Goal: Find specific page/section: Find specific page/section

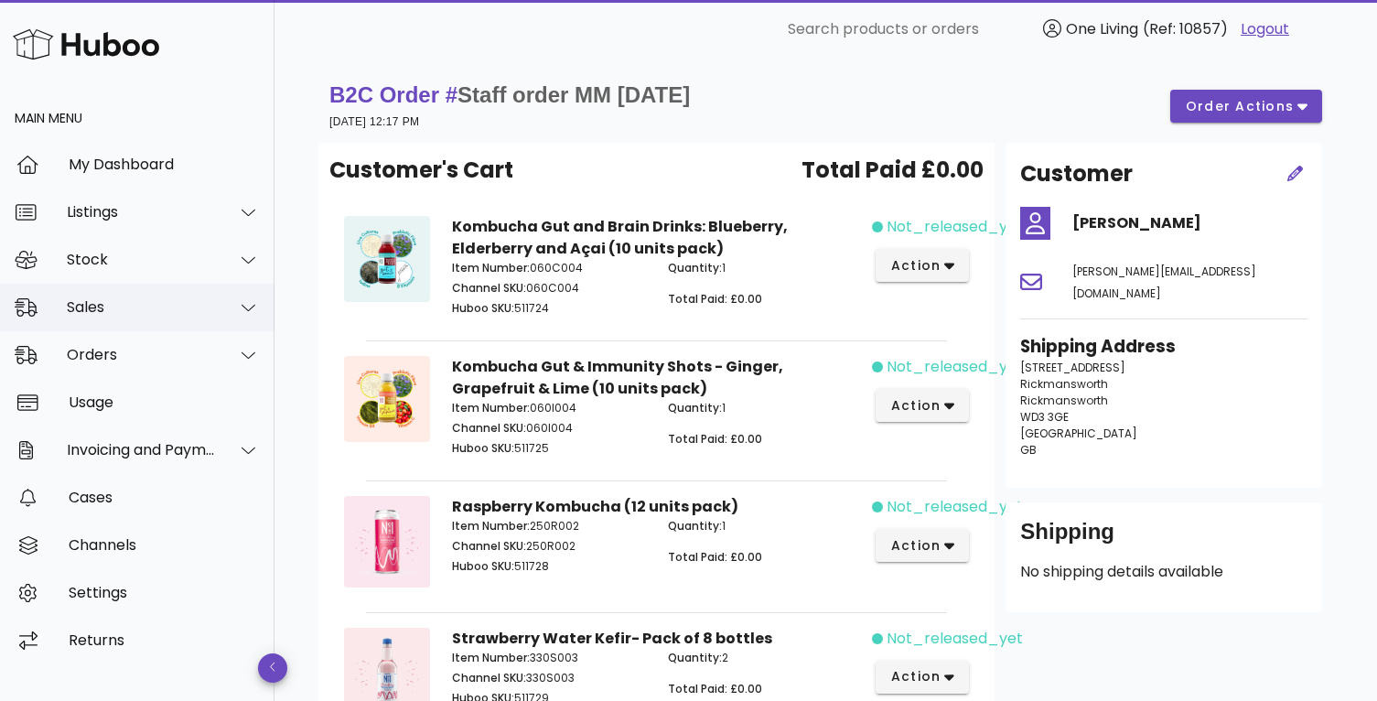
click at [144, 316] on div "Sales" at bounding box center [141, 306] width 149 height 17
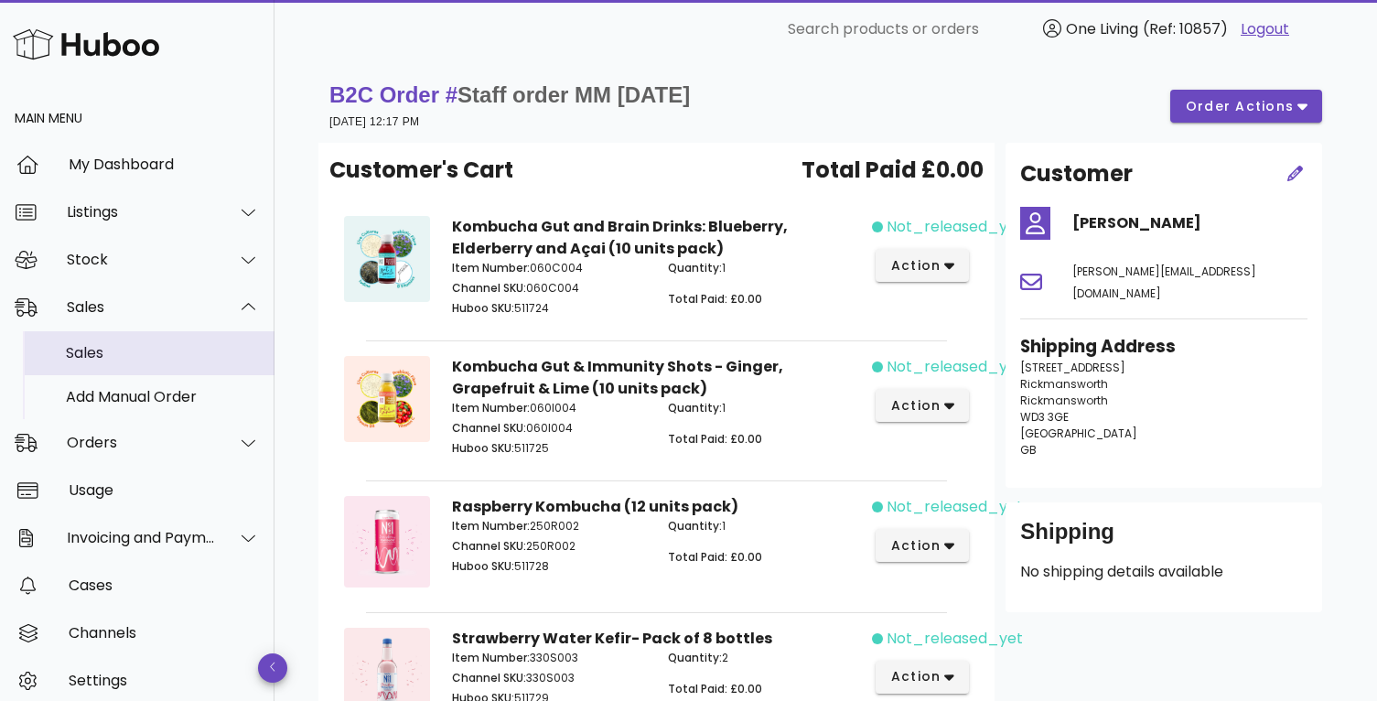
click at [148, 359] on div "Sales" at bounding box center [163, 352] width 194 height 17
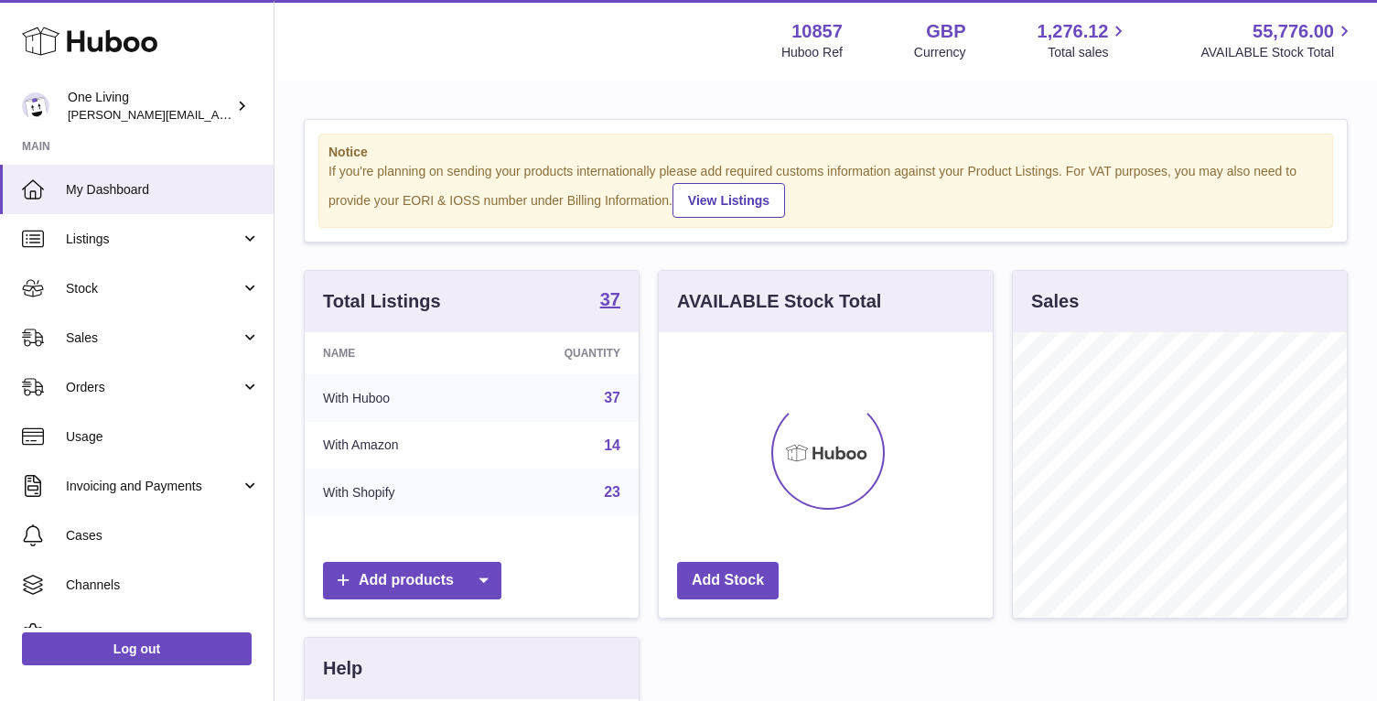
scroll to position [285, 334]
click at [151, 349] on link "Sales" at bounding box center [137, 337] width 274 height 49
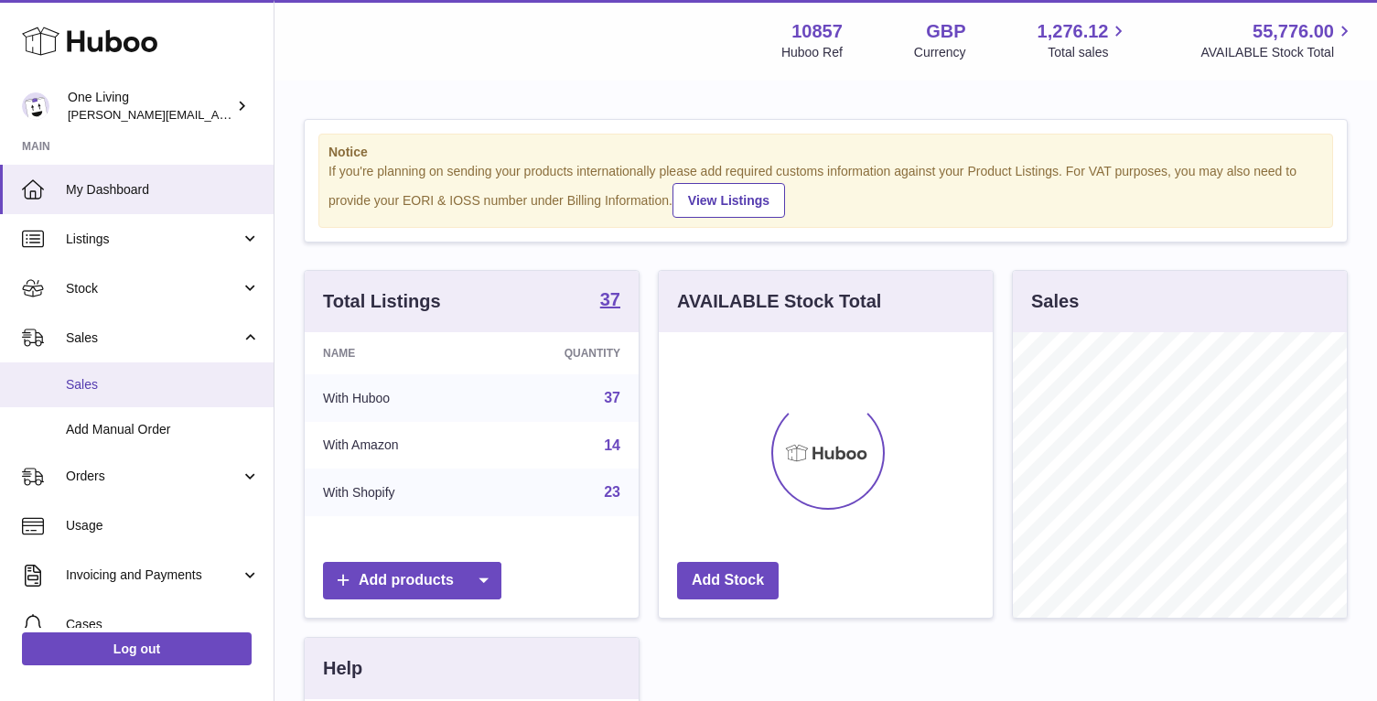
click at [146, 387] on span "Sales" at bounding box center [163, 384] width 194 height 17
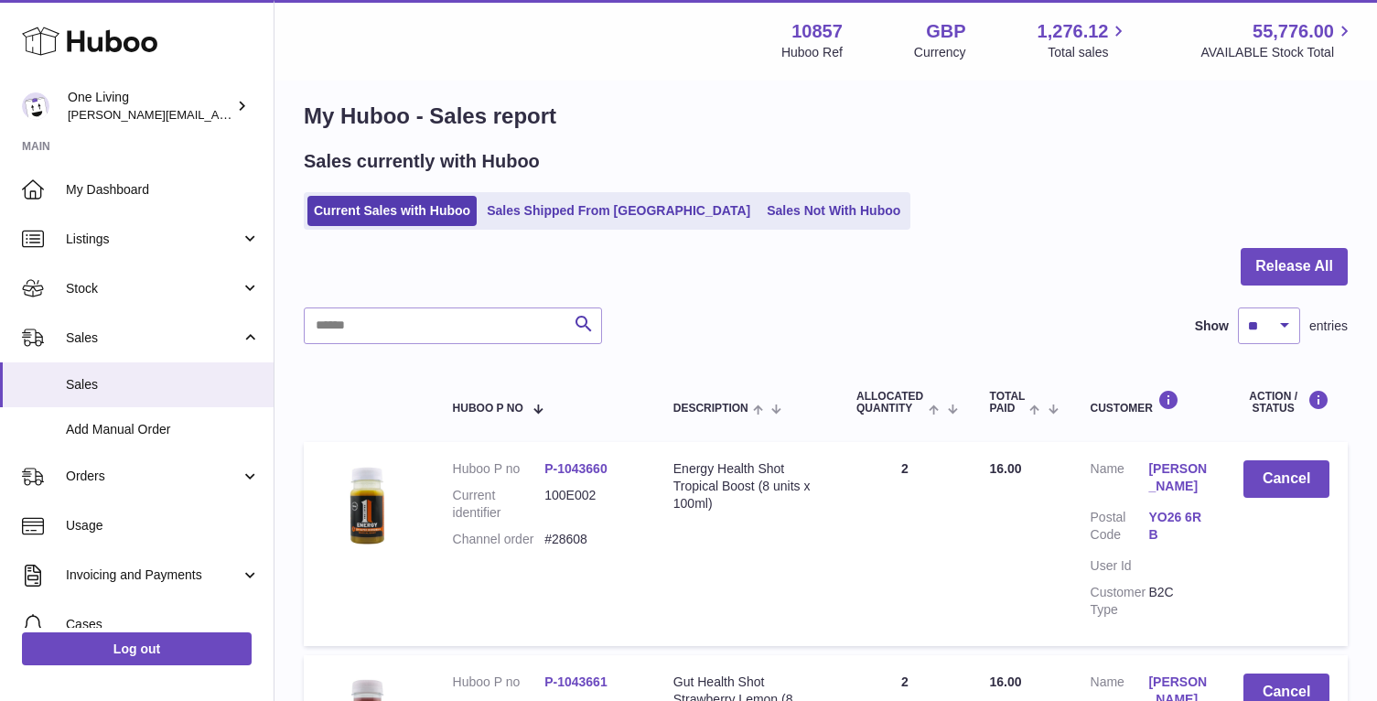
scroll to position [33, 0]
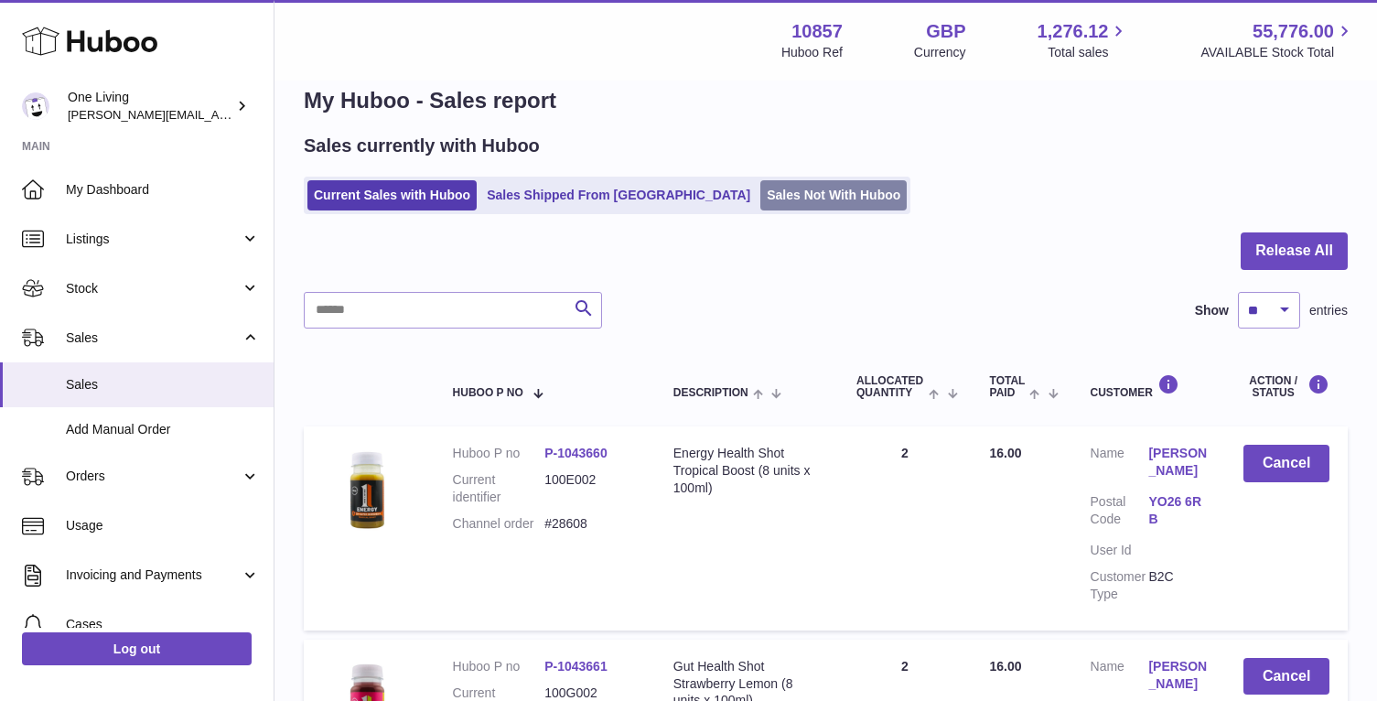
click at [760, 196] on link "Sales Not With Huboo" at bounding box center [833, 195] width 146 height 30
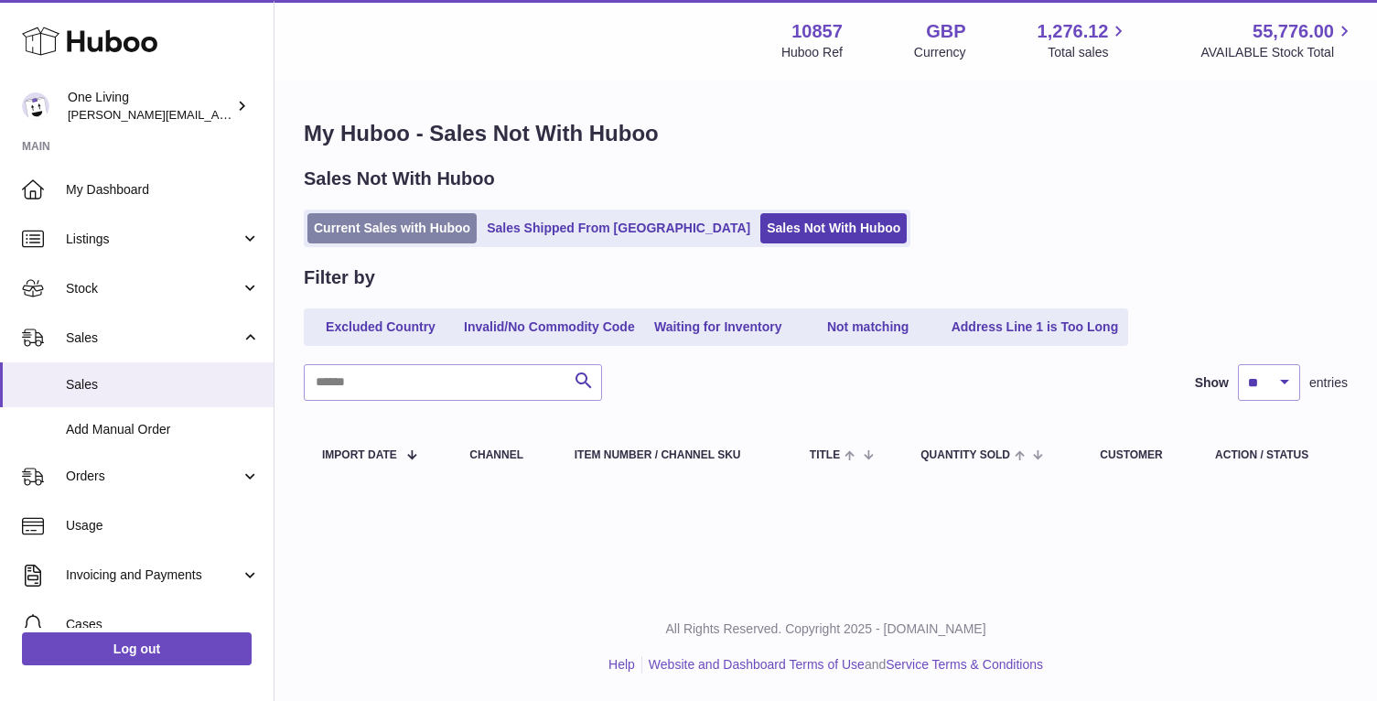
click at [373, 227] on link "Current Sales with Huboo" at bounding box center [391, 228] width 169 height 30
